Goal: Task Accomplishment & Management: Manage account settings

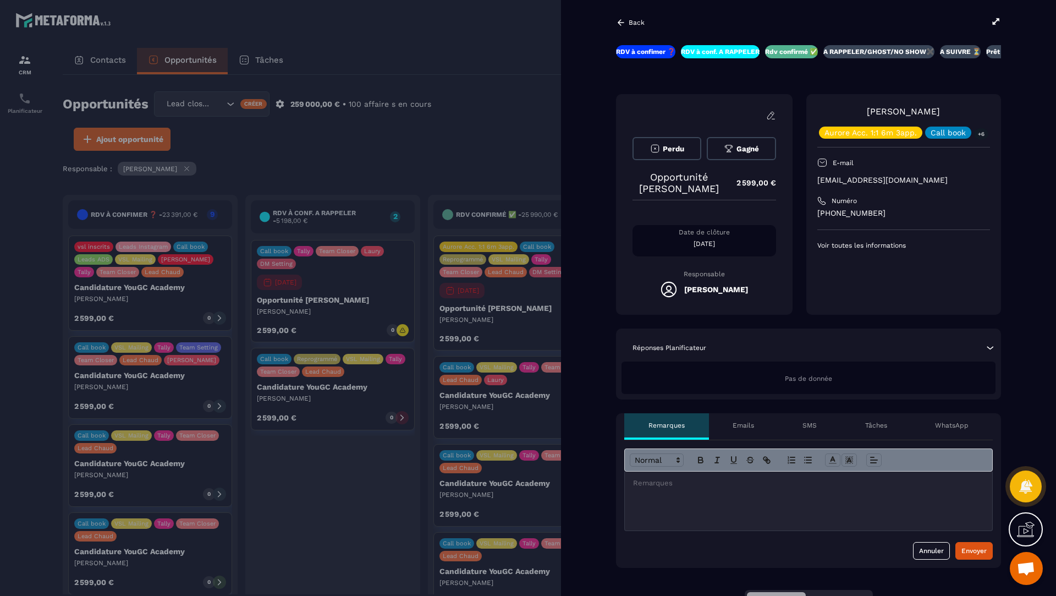
click at [999, 24] on icon at bounding box center [996, 22] width 10 height 10
click at [992, 19] on icon at bounding box center [996, 22] width 10 height 10
click at [992, 22] on icon at bounding box center [996, 22] width 10 height 10
click at [420, 70] on div at bounding box center [528, 298] width 1056 height 596
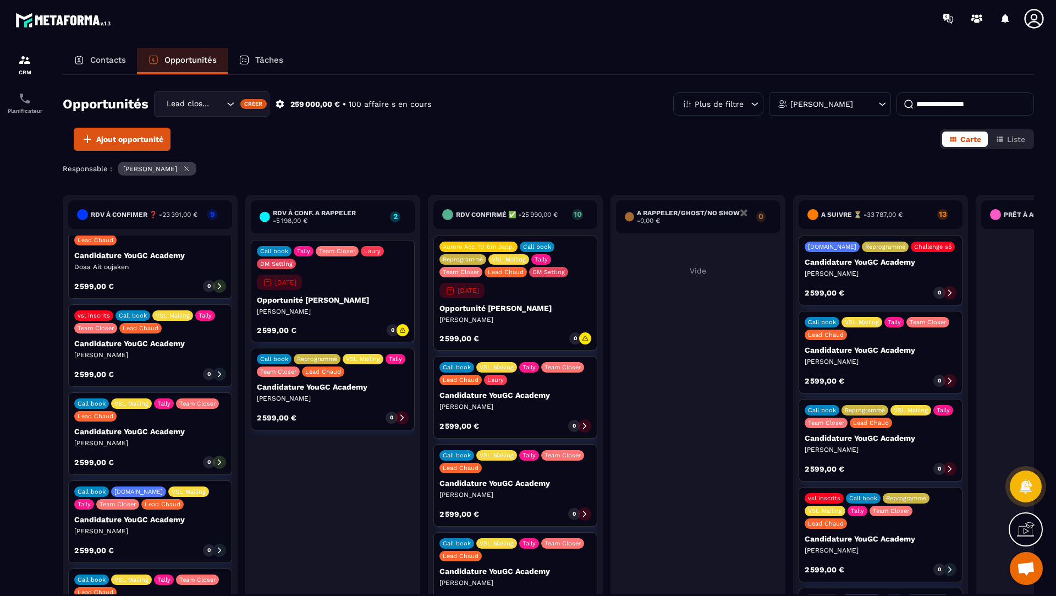
scroll to position [415, 0]
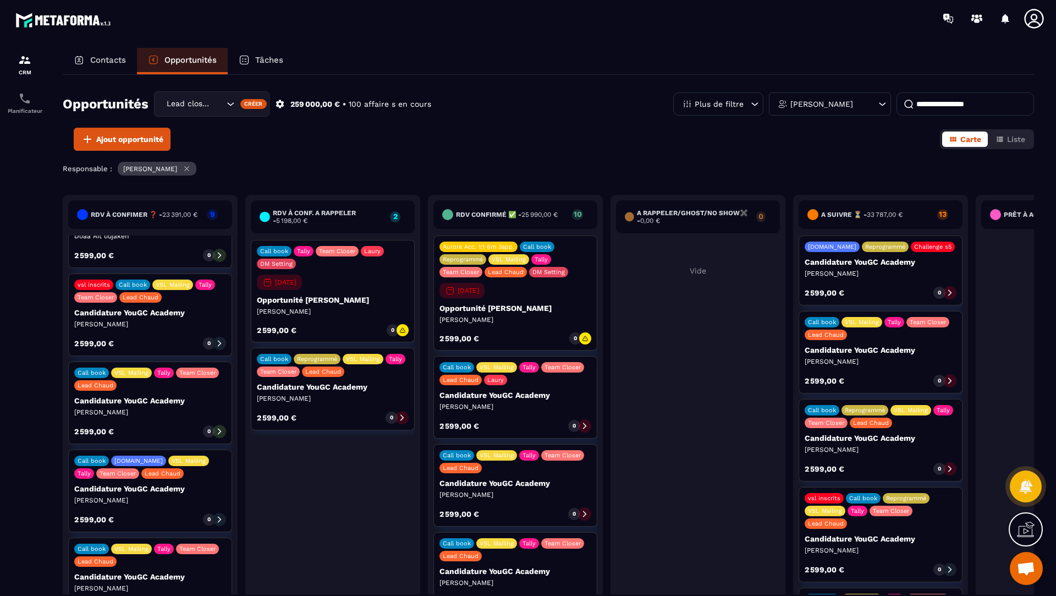
click at [134, 569] on div "RDV à confimer ❓ - 23 391,00 € 9 vsl inscrits Leads Instagram Call book Leads A…" at bounding box center [548, 411] width 971 height 433
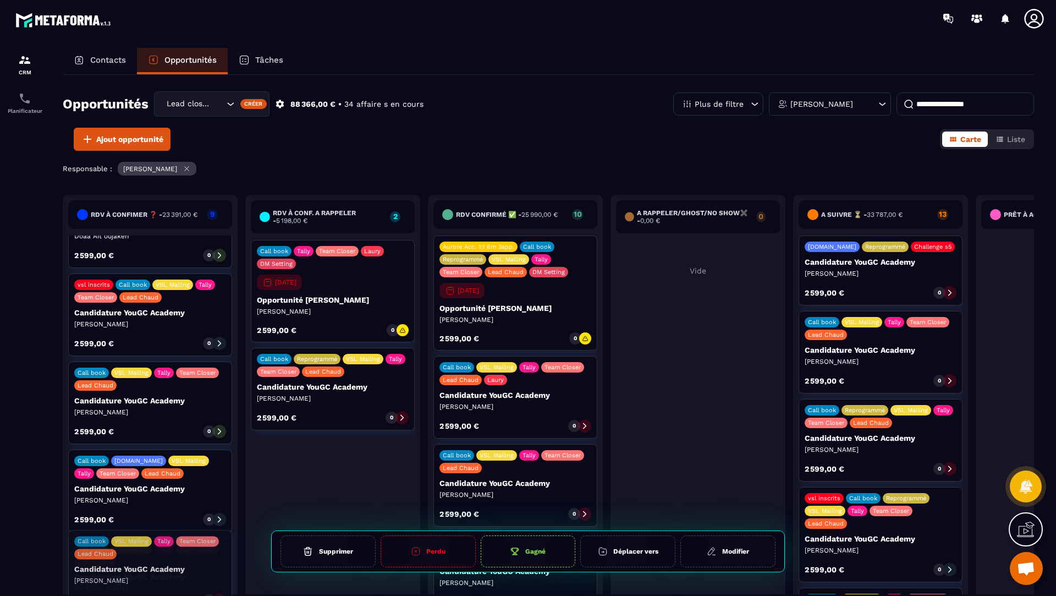
click at [134, 569] on div "RDV à confimer ❓ - 23 391,00 € 9 vsl inscrits Leads Instagram Call book Leads A…" at bounding box center [548, 411] width 971 height 433
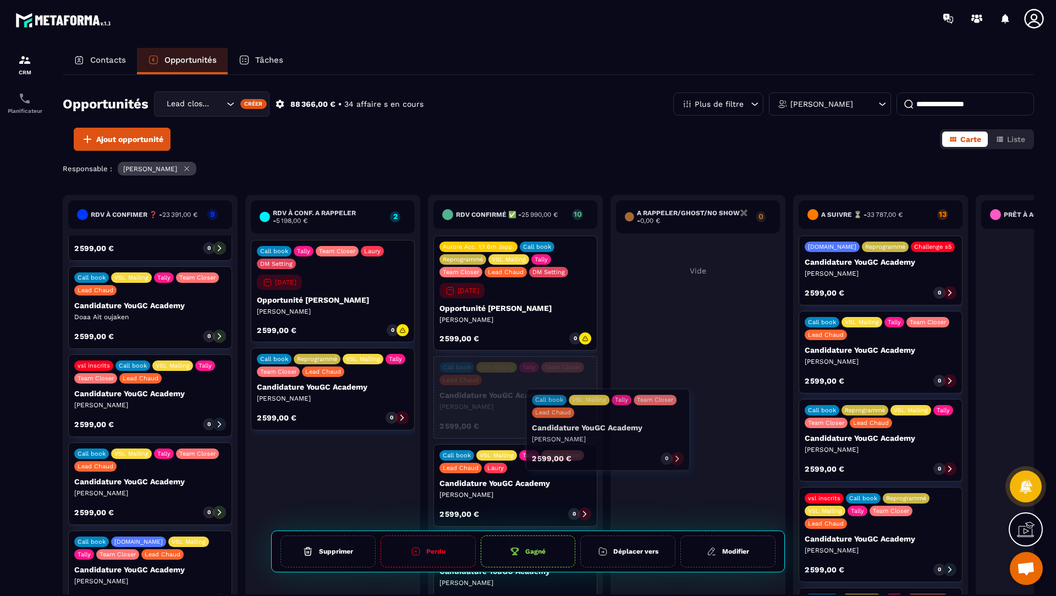
scroll to position [328, 0]
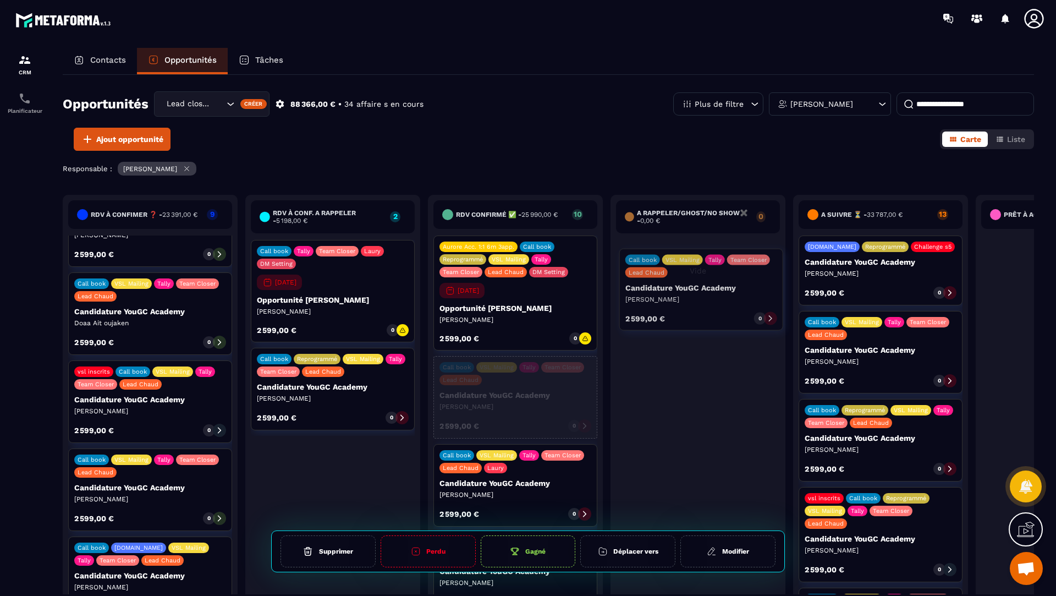
drag, startPoint x: 126, startPoint y: 568, endPoint x: 677, endPoint y: 286, distance: 618.9
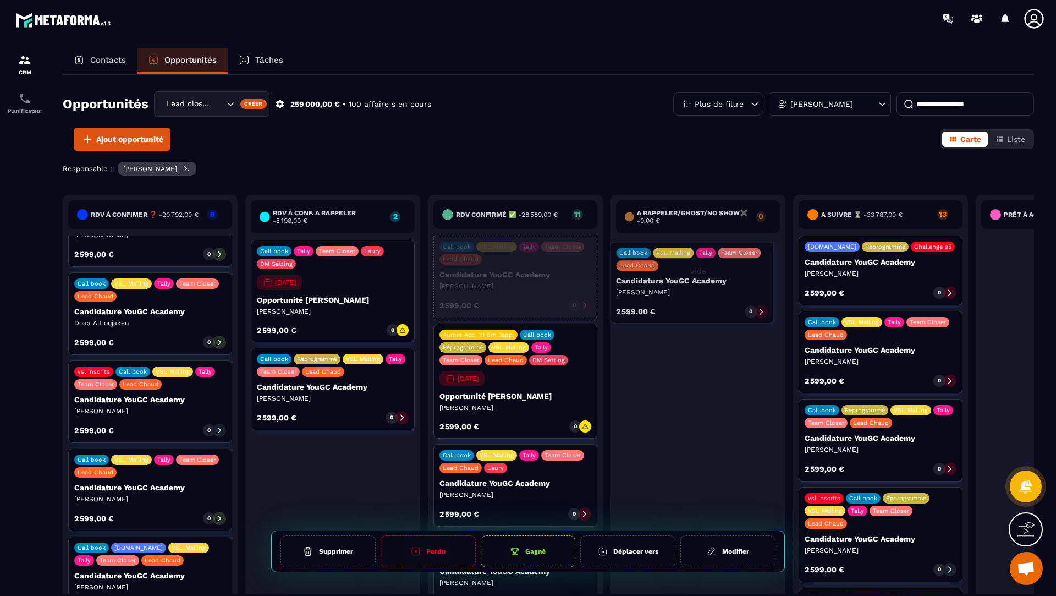
drag, startPoint x: 492, startPoint y: 292, endPoint x: 671, endPoint y: 310, distance: 179.7
click at [671, 310] on div "RDV à confimer ❓ - 20 792,00 € 8 vsl inscrits Leads Instagram Call book Leads A…" at bounding box center [607, 409] width 1088 height 428
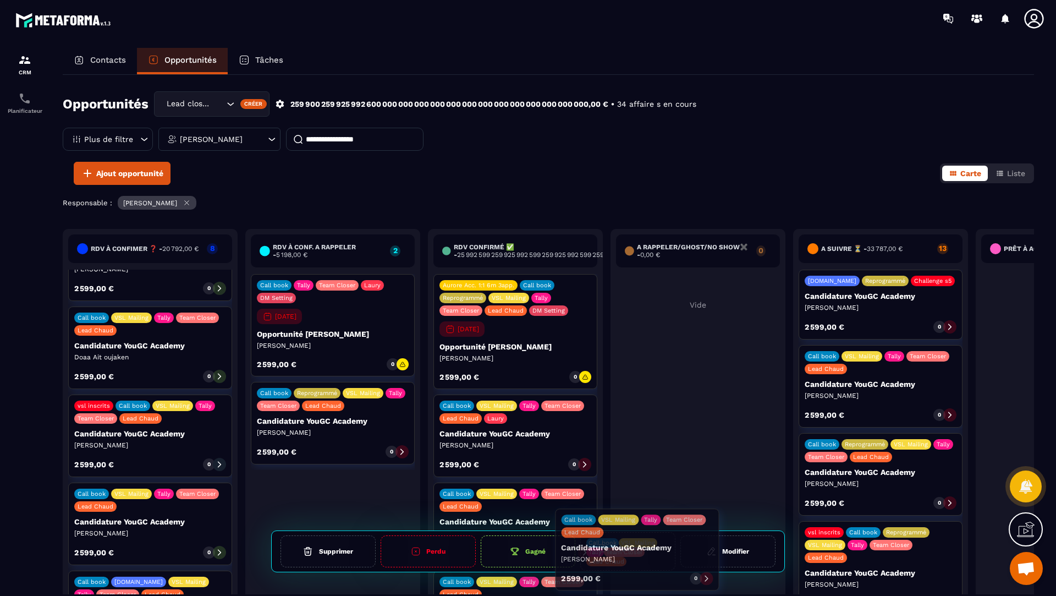
drag, startPoint x: 507, startPoint y: 328, endPoint x: 628, endPoint y: 563, distance: 264.5
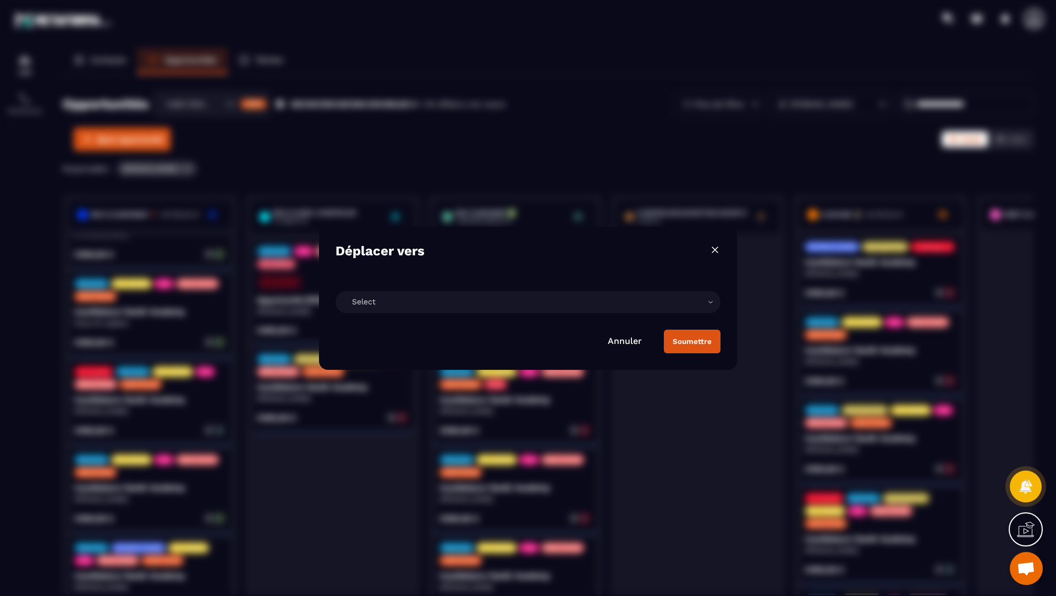
click at [474, 298] on div "Select" at bounding box center [528, 302] width 385 height 22
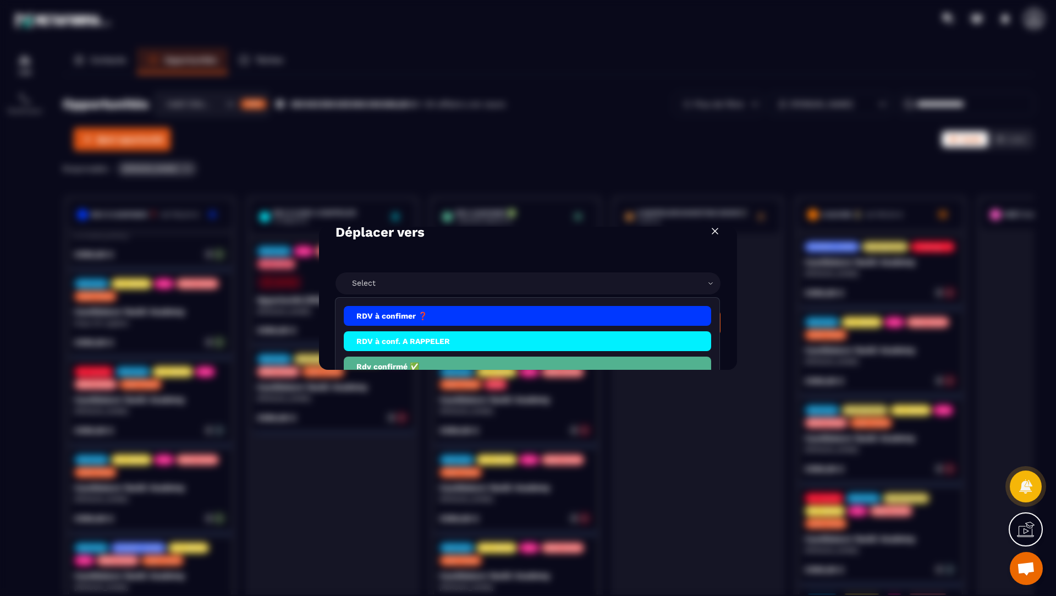
scroll to position [135, 0]
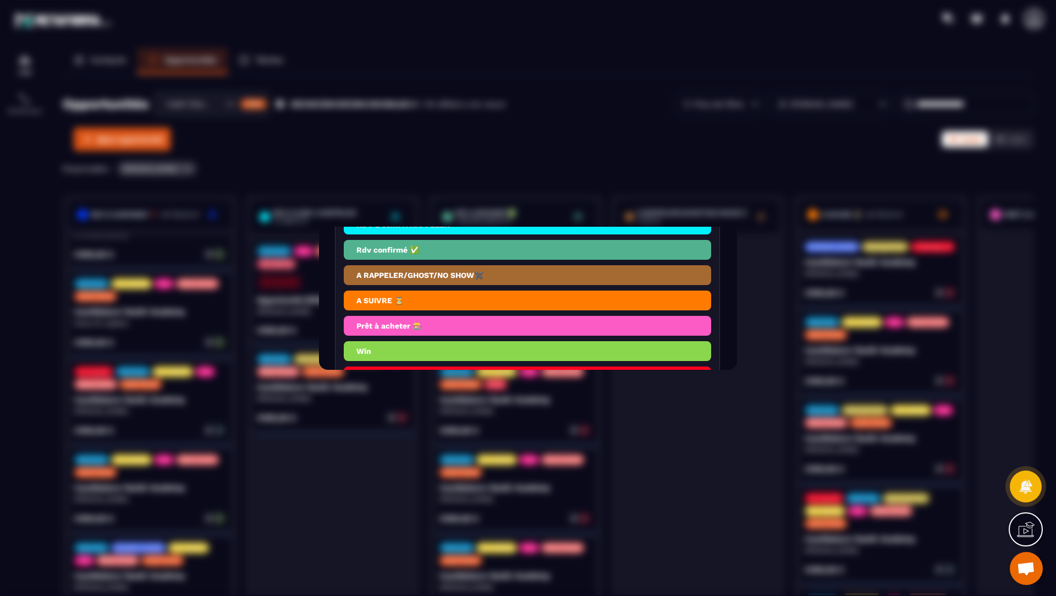
click at [424, 279] on li "A RAPPELER/GHOST/NO SHOW✖️" at bounding box center [527, 275] width 367 height 20
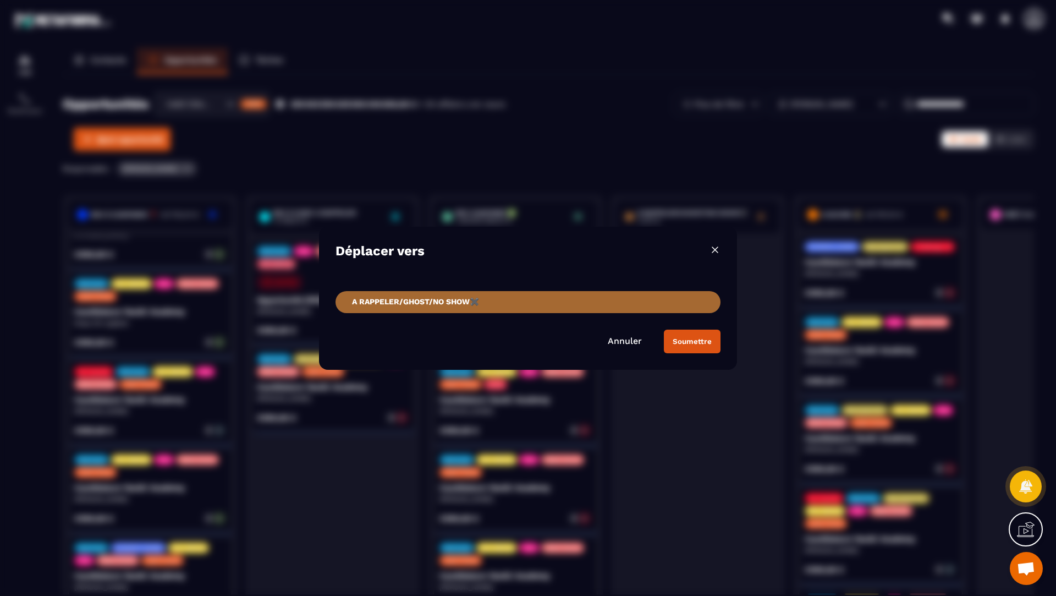
scroll to position [0, 0]
click at [683, 338] on div "Soumettre" at bounding box center [692, 341] width 39 height 8
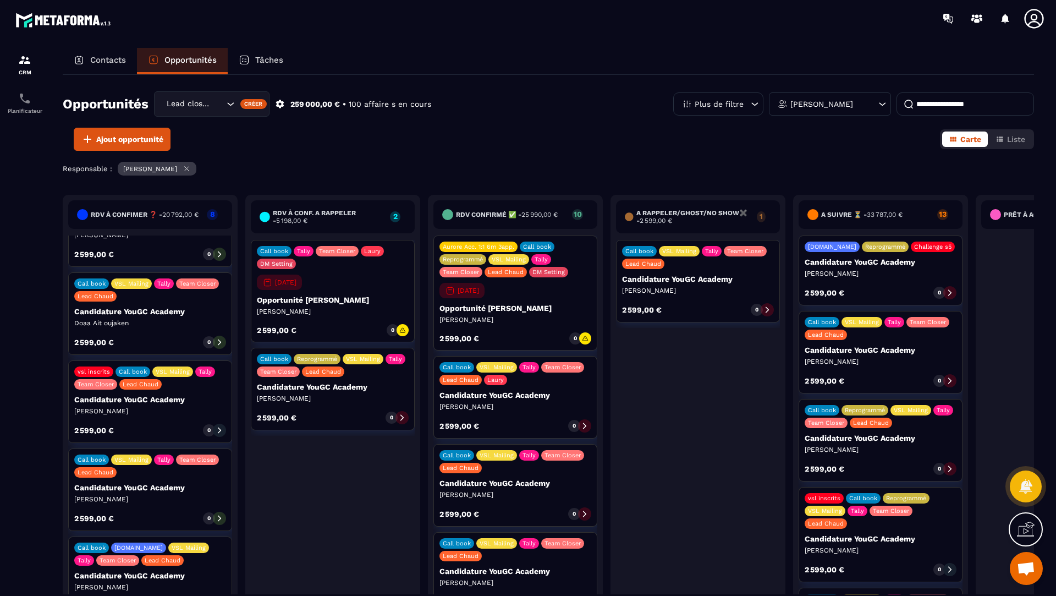
click at [768, 309] on icon at bounding box center [767, 310] width 3 height 6
